Goal: Task Accomplishment & Management: Use online tool/utility

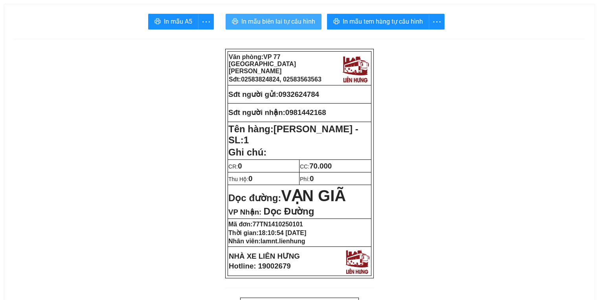
click at [241, 25] on span "In mẫu biên lai tự cấu hình" at bounding box center [278, 22] width 74 height 10
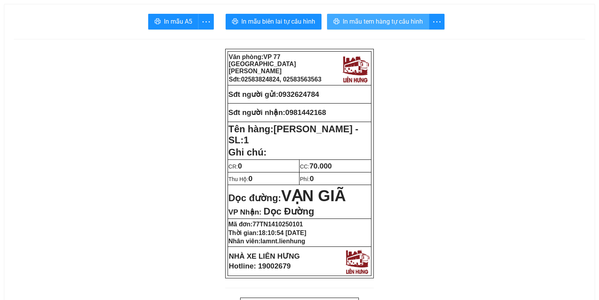
click at [364, 18] on span "In mẫu tem hàng tự cấu hình" at bounding box center [383, 22] width 80 height 10
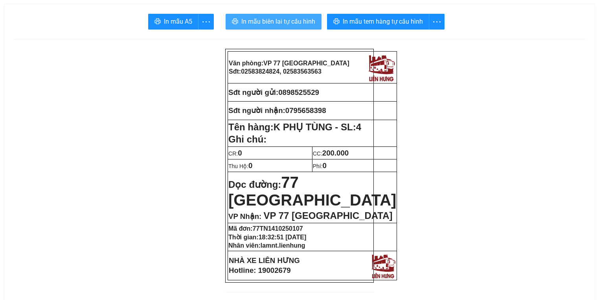
click at [302, 16] on button "In mẫu biên lai tự cấu hình" at bounding box center [274, 22] width 96 height 16
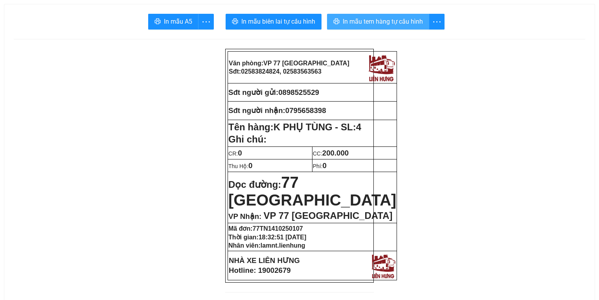
click at [387, 24] on span "In mẫu tem hàng tự cấu hình" at bounding box center [383, 22] width 80 height 10
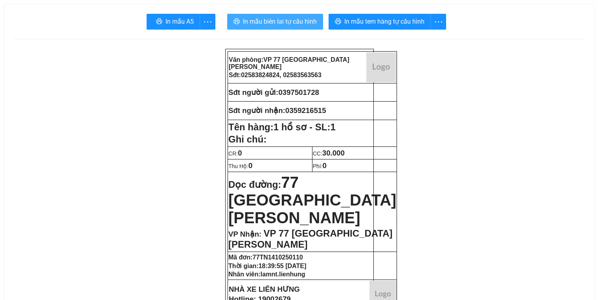
click at [248, 20] on span "In mẫu biên lai tự cấu hình" at bounding box center [280, 22] width 74 height 10
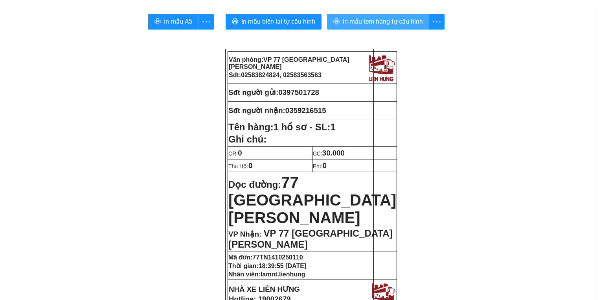
click at [354, 16] on button "In mẫu tem hàng tự cấu hình" at bounding box center [378, 22] width 102 height 16
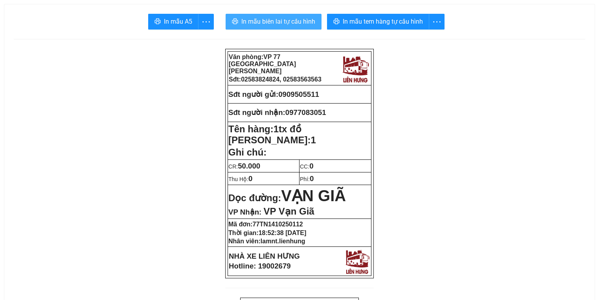
click at [280, 23] on span "In mẫu biên lai tự cấu hình" at bounding box center [278, 22] width 74 height 10
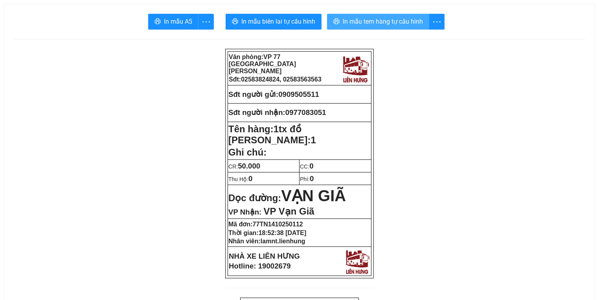
click at [379, 21] on span "In mẫu tem hàng tự cấu hình" at bounding box center [383, 22] width 80 height 10
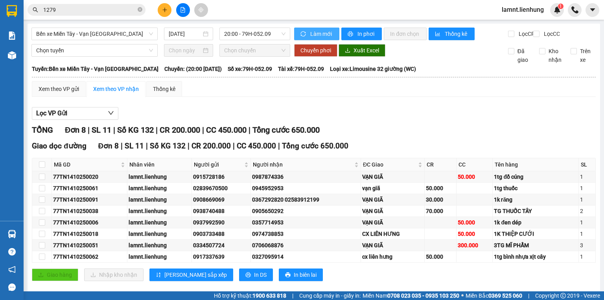
click at [313, 35] on span "Làm mới" at bounding box center [321, 33] width 23 height 9
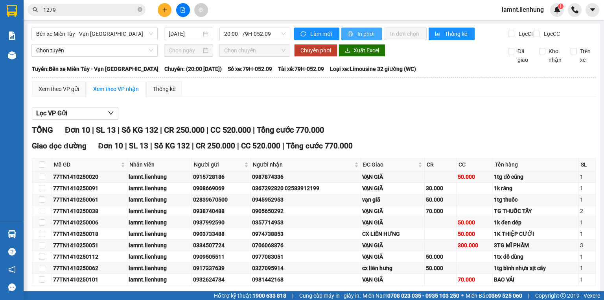
click at [357, 33] on span "In phơi" at bounding box center [366, 33] width 18 height 9
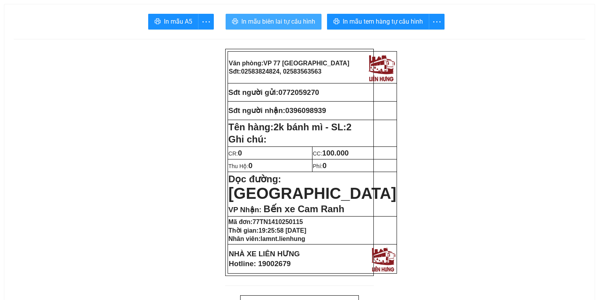
click at [318, 20] on button "In mẫu biên lai tự cấu hình" at bounding box center [274, 22] width 96 height 16
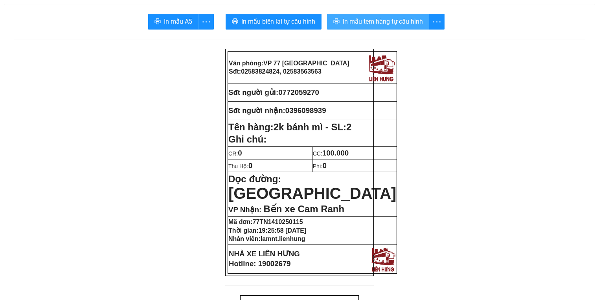
click at [383, 17] on span "In mẫu tem hàng tự cấu hình" at bounding box center [383, 22] width 80 height 10
